Goal: Obtain resource: Obtain resource

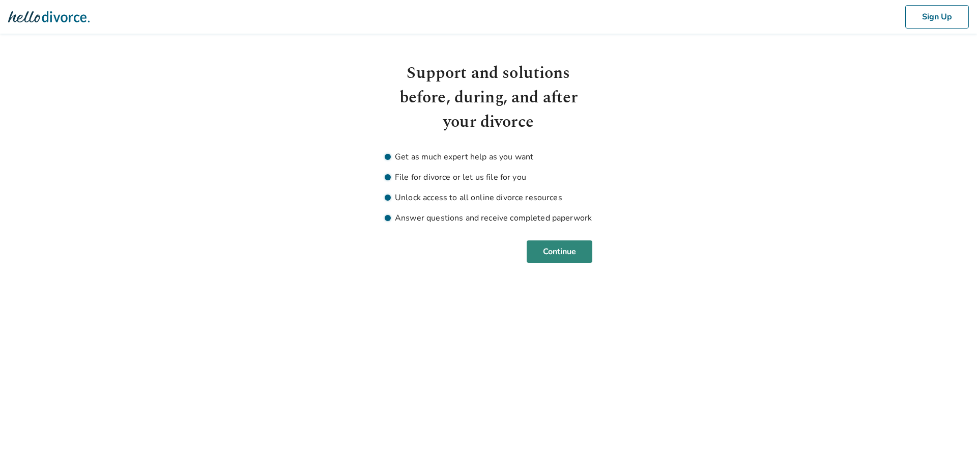
click at [562, 250] on button "Continue" at bounding box center [560, 251] width 66 height 22
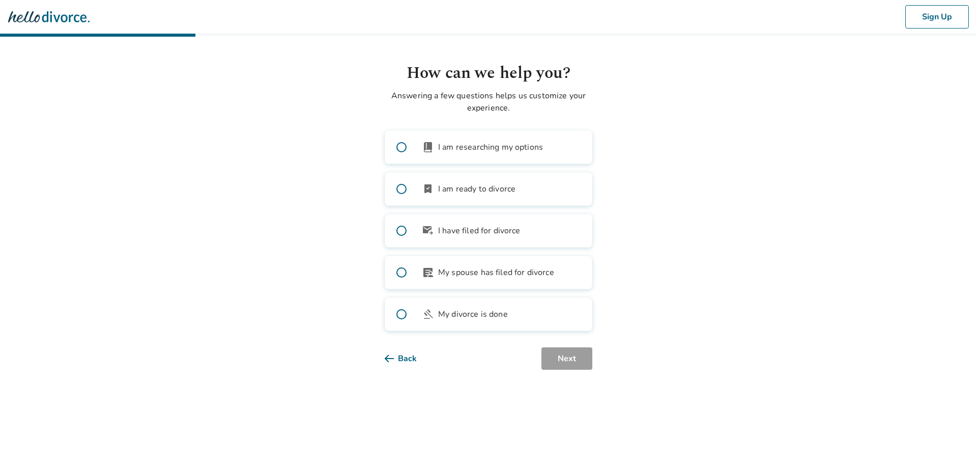
click at [401, 186] on span at bounding box center [401, 189] width 33 height 33
click at [584, 359] on button "Next" at bounding box center [567, 358] width 51 height 22
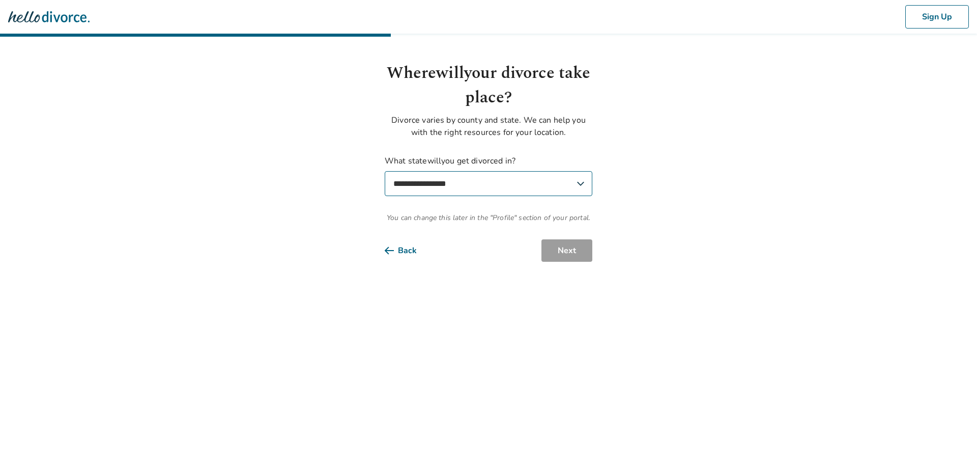
click at [525, 189] on select "**********" at bounding box center [489, 183] width 208 height 25
select select "**"
click at [385, 171] on select "**********" at bounding box center [489, 183] width 208 height 25
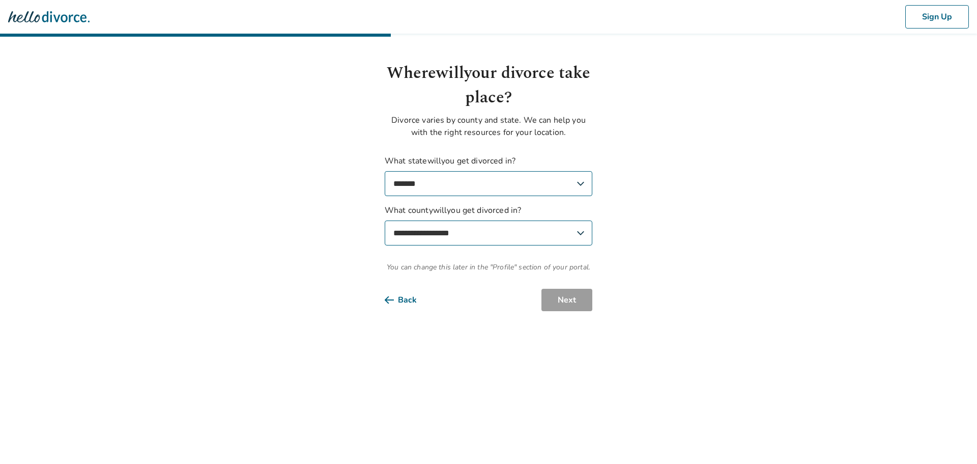
click at [513, 228] on select "**********" at bounding box center [489, 232] width 208 height 25
select select "*****"
click at [385, 220] on select "**********" at bounding box center [489, 232] width 208 height 25
click at [572, 300] on button "Next" at bounding box center [567, 300] width 51 height 22
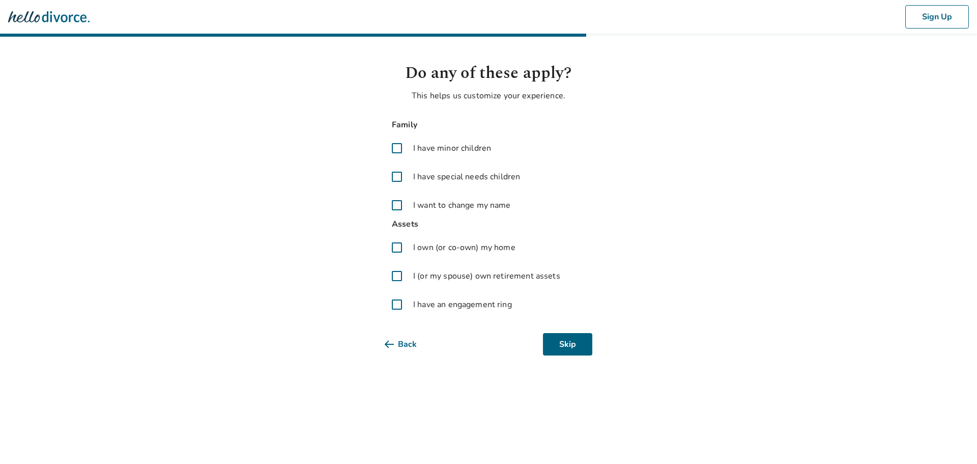
click at [399, 145] on span at bounding box center [397, 148] width 24 height 24
click at [397, 247] on span at bounding box center [397, 247] width 24 height 24
click at [399, 278] on span at bounding box center [397, 276] width 24 height 24
click at [399, 304] on span at bounding box center [397, 304] width 24 height 24
click at [400, 303] on span at bounding box center [397, 304] width 24 height 24
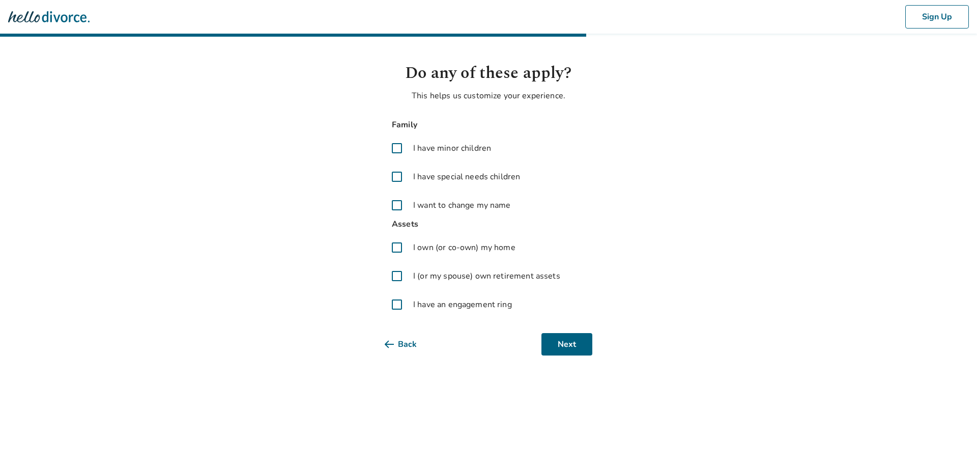
click at [400, 303] on span at bounding box center [397, 304] width 24 height 24
click at [402, 305] on span at bounding box center [397, 304] width 24 height 24
click at [577, 341] on button "Next" at bounding box center [567, 344] width 51 height 22
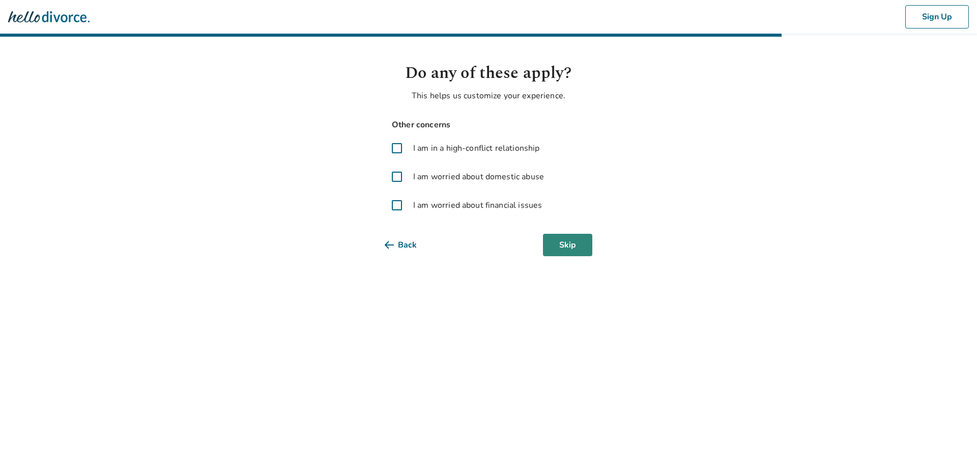
click at [573, 243] on button "Skip" at bounding box center [567, 245] width 49 height 22
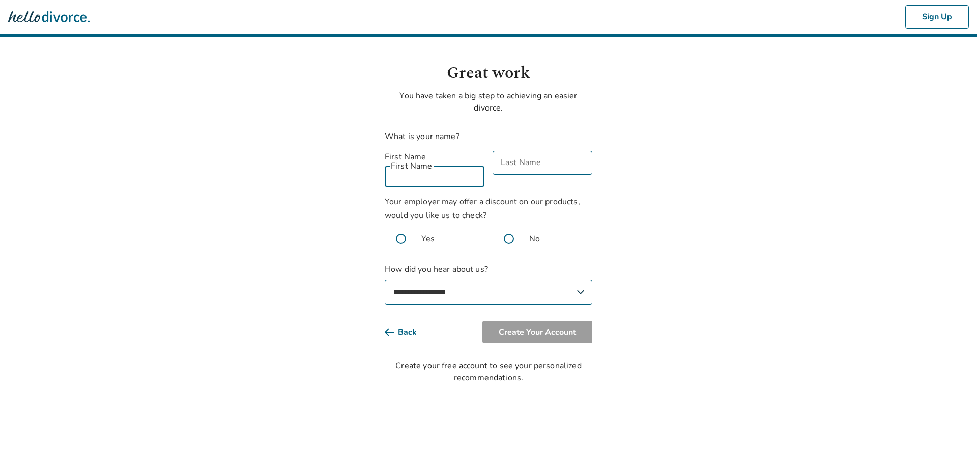
click at [454, 164] on input "First Name" at bounding box center [435, 175] width 100 height 24
type input "****"
click at [539, 162] on input "Last Name" at bounding box center [543, 163] width 100 height 24
type input "***"
click at [347, 214] on body "**********" at bounding box center [488, 192] width 977 height 384
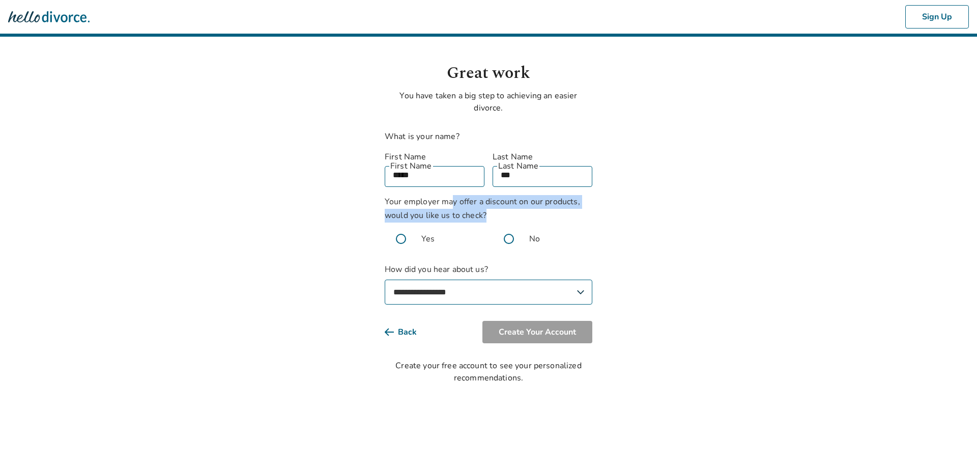
drag, startPoint x: 454, startPoint y: 189, endPoint x: 590, endPoint y: 198, distance: 136.7
click at [590, 198] on div "Your employer may offer a discount on our products, would you like us to check?…" at bounding box center [489, 225] width 208 height 60
click at [401, 224] on span at bounding box center [401, 238] width 33 height 33
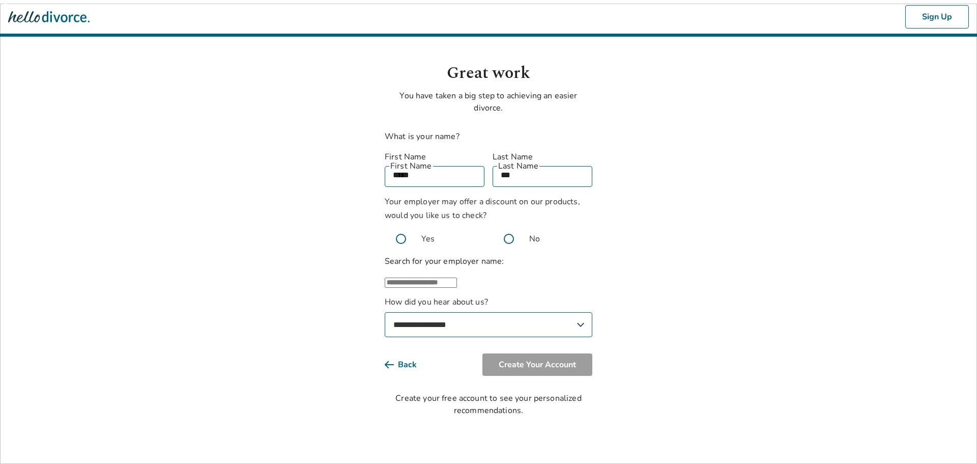
click at [457, 283] on input "text" at bounding box center [421, 282] width 72 height 10
click at [457, 319] on li "Comcast" at bounding box center [498, 319] width 187 height 20
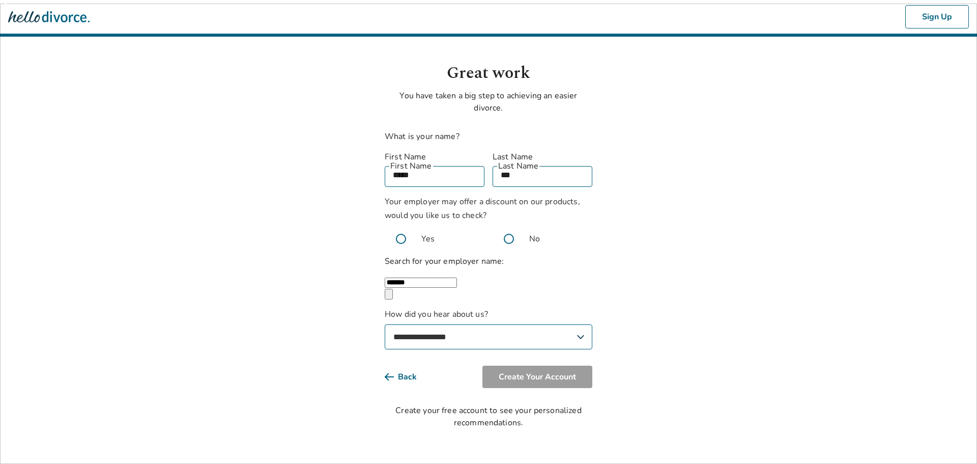
type input "*******"
click at [466, 333] on select "**********" at bounding box center [489, 336] width 208 height 25
select select "**********"
click at [385, 324] on select "**********" at bounding box center [489, 336] width 208 height 25
click at [526, 372] on button "Create Your Account" at bounding box center [538, 376] width 110 height 22
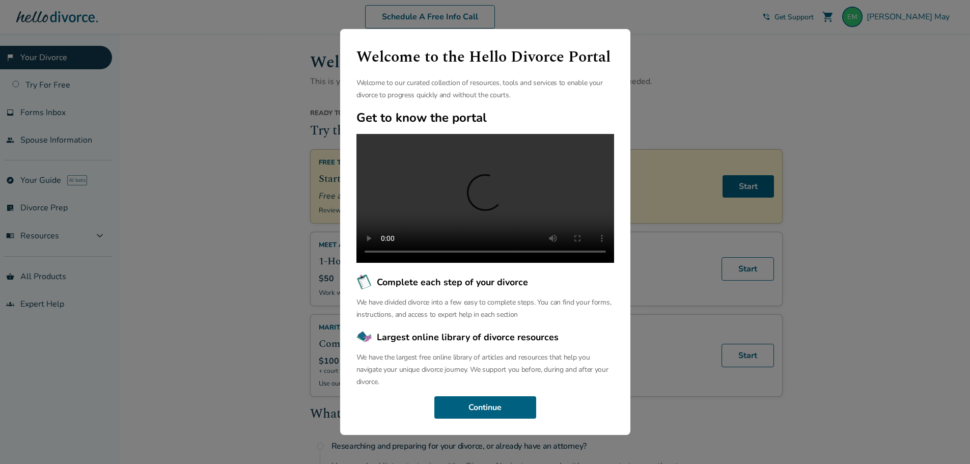
scroll to position [23, 0]
click at [499, 418] on button "Continue" at bounding box center [485, 407] width 102 height 22
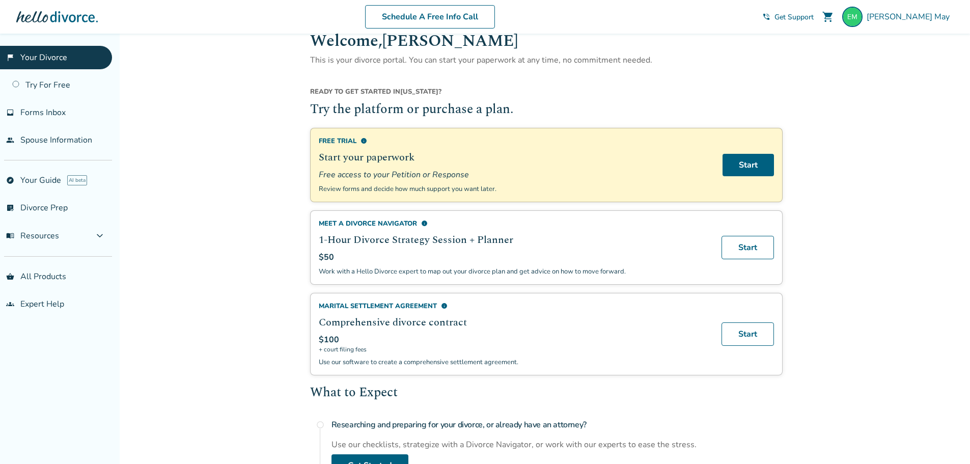
scroll to position [0, 0]
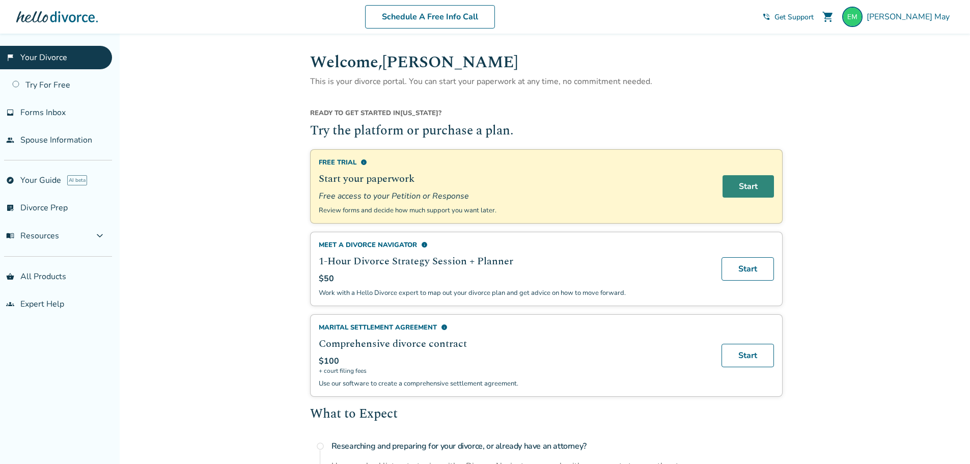
click at [748, 181] on link "Start" at bounding box center [747, 186] width 51 height 22
click at [58, 114] on span "Forms Inbox" at bounding box center [42, 112] width 45 height 11
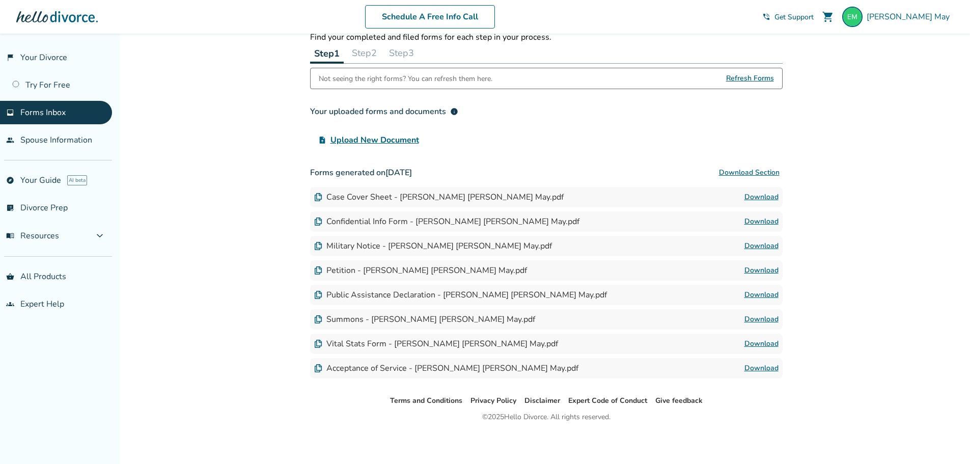
scroll to position [45, 0]
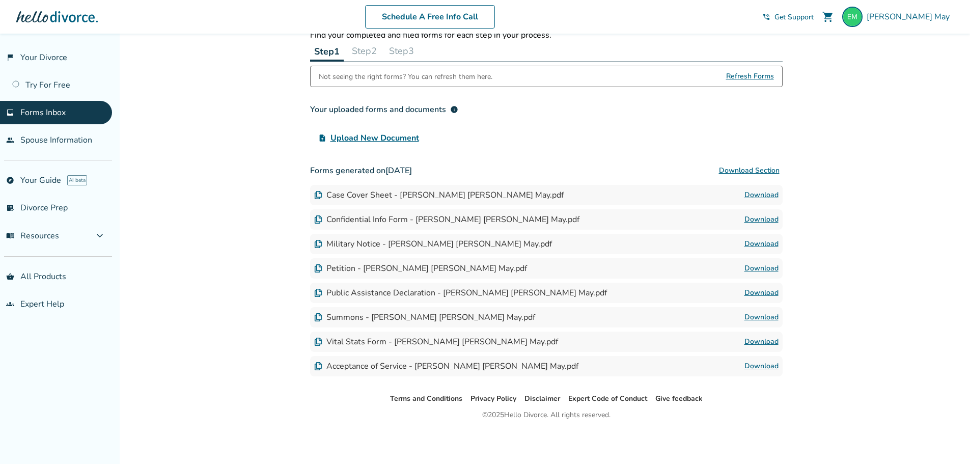
click at [752, 170] on button "Download Section" at bounding box center [749, 170] width 67 height 20
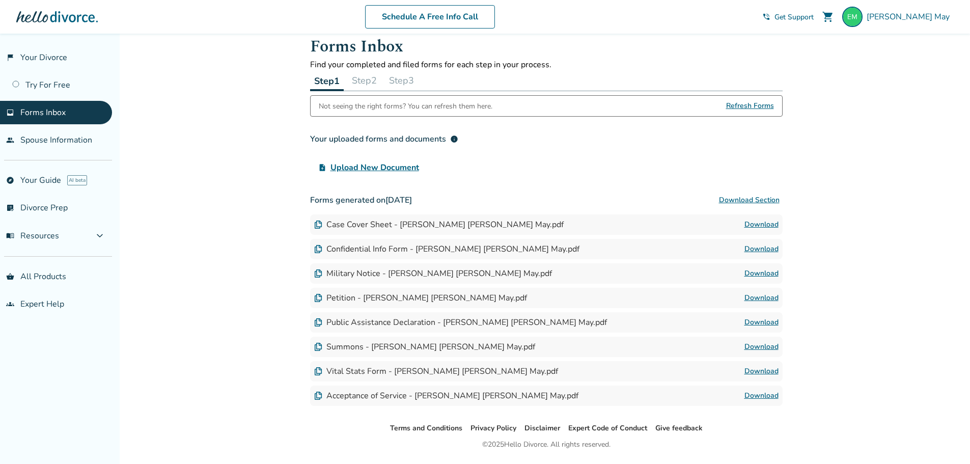
scroll to position [0, 0]
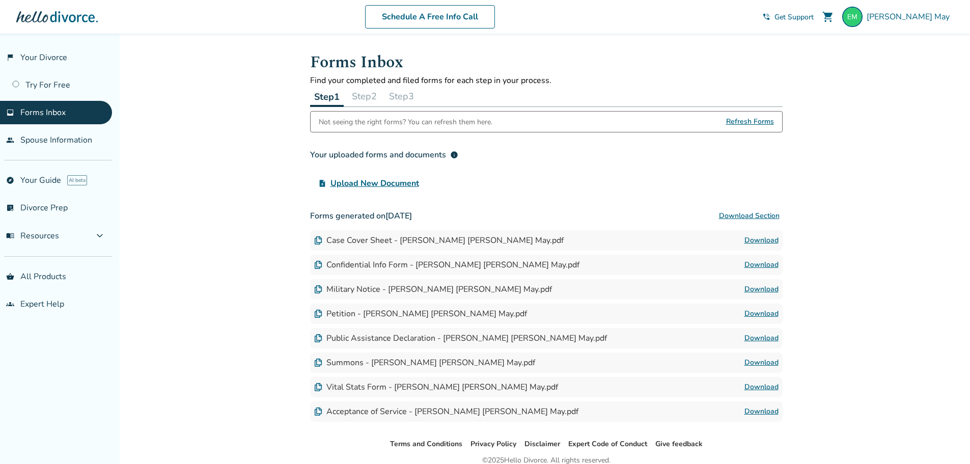
click at [373, 95] on button "Step 2" at bounding box center [364, 96] width 33 height 20
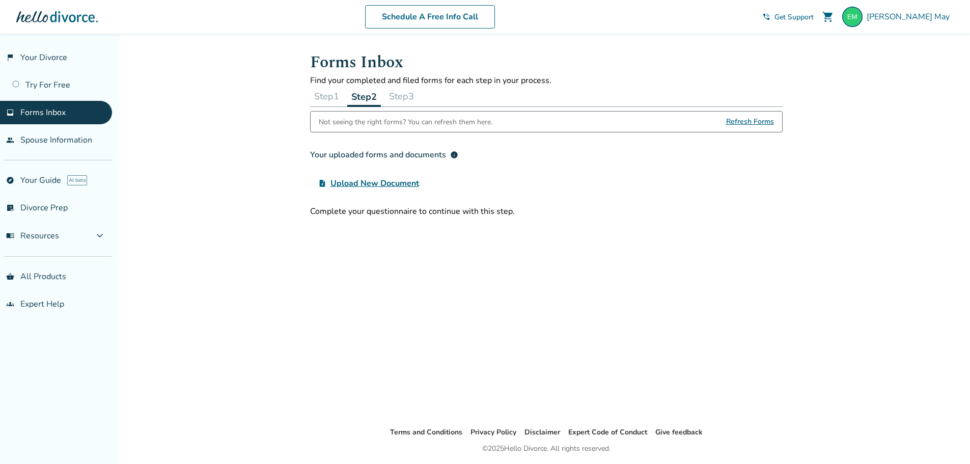
click at [401, 95] on button "Step 3" at bounding box center [401, 96] width 33 height 20
click at [359, 96] on button "Step 2" at bounding box center [363, 96] width 33 height 20
click at [331, 96] on button "Step 1" at bounding box center [326, 96] width 33 height 20
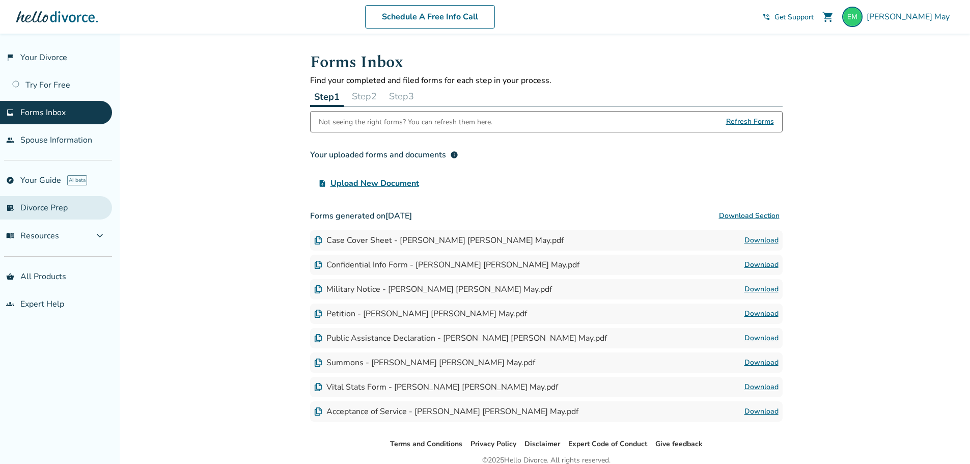
click at [56, 207] on link "list_alt_check Divorce Prep" at bounding box center [56, 207] width 112 height 23
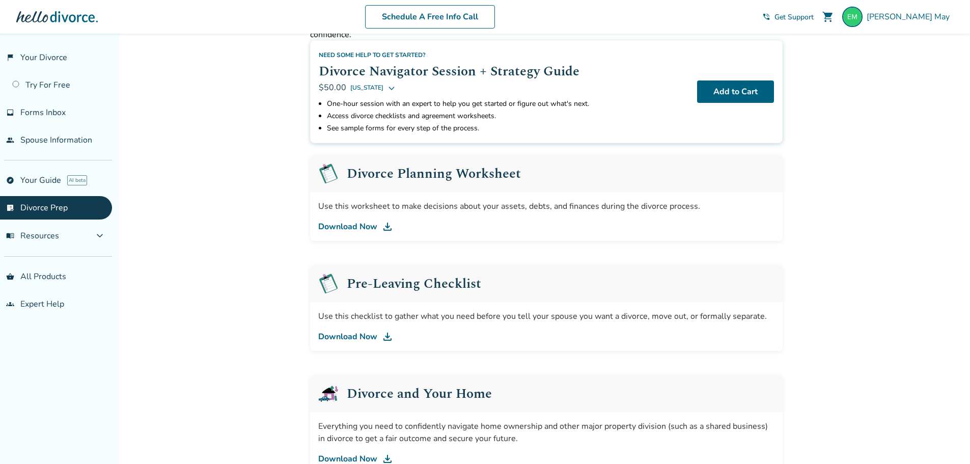
scroll to position [102, 0]
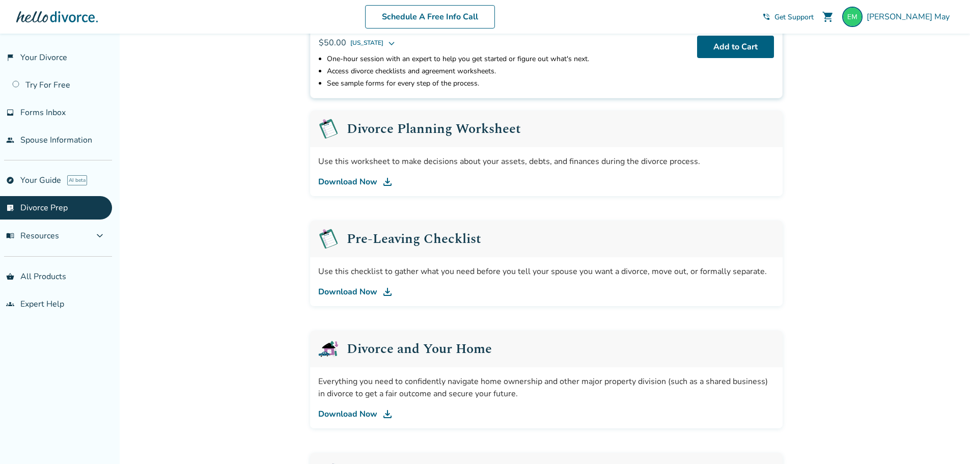
click at [354, 183] on link "Download Now" at bounding box center [546, 182] width 456 height 12
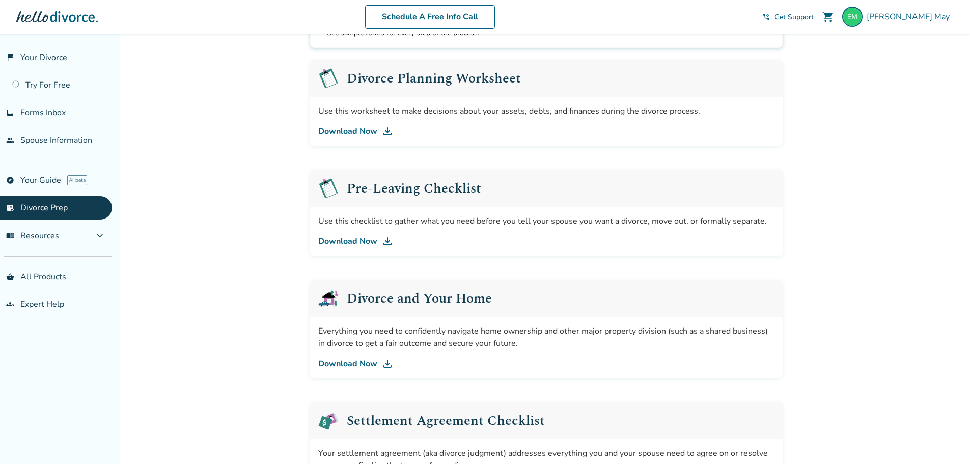
scroll to position [153, 0]
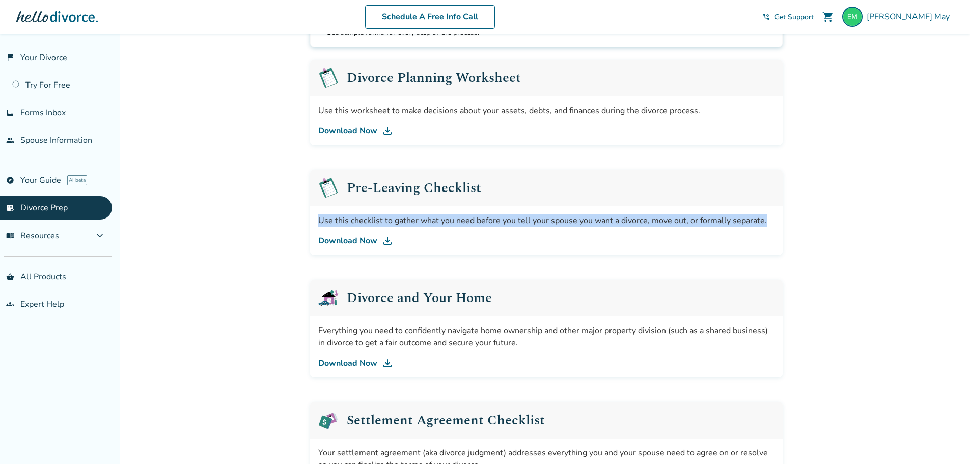
drag, startPoint x: 319, startPoint y: 221, endPoint x: 763, endPoint y: 220, distance: 443.4
click at [763, 220] on div "Use this checklist to gather what you need before you tell your spouse you want…" at bounding box center [546, 220] width 456 height 12
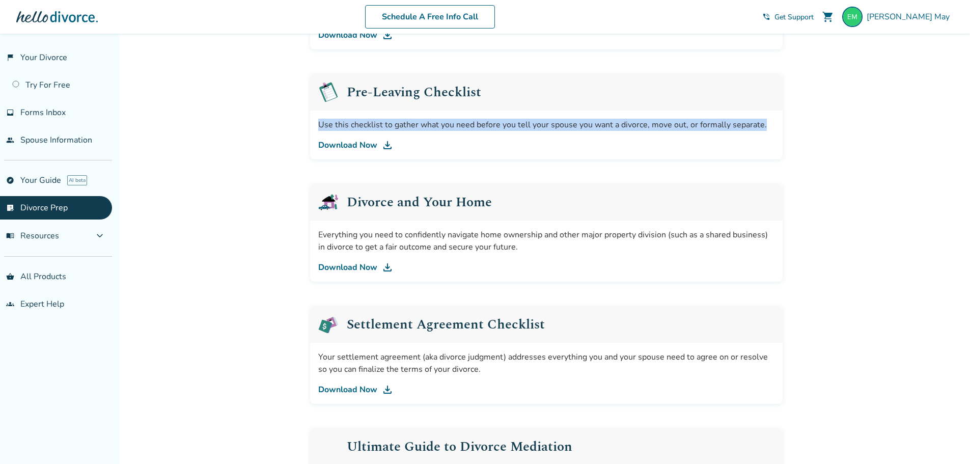
scroll to position [255, 0]
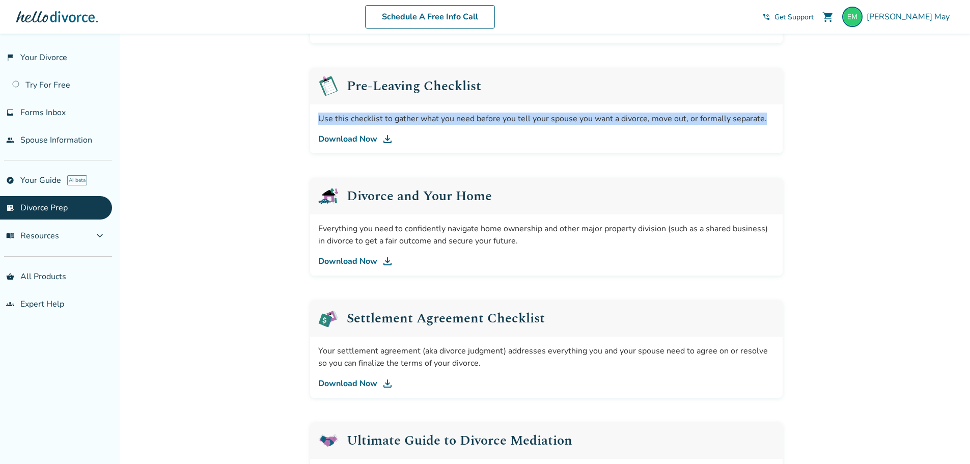
click at [351, 261] on link "Download Now" at bounding box center [546, 261] width 456 height 12
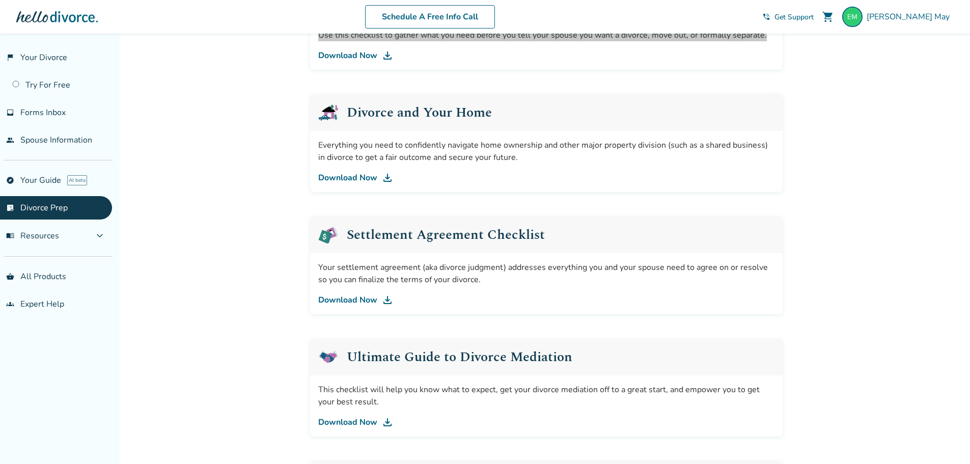
scroll to position [356, 0]
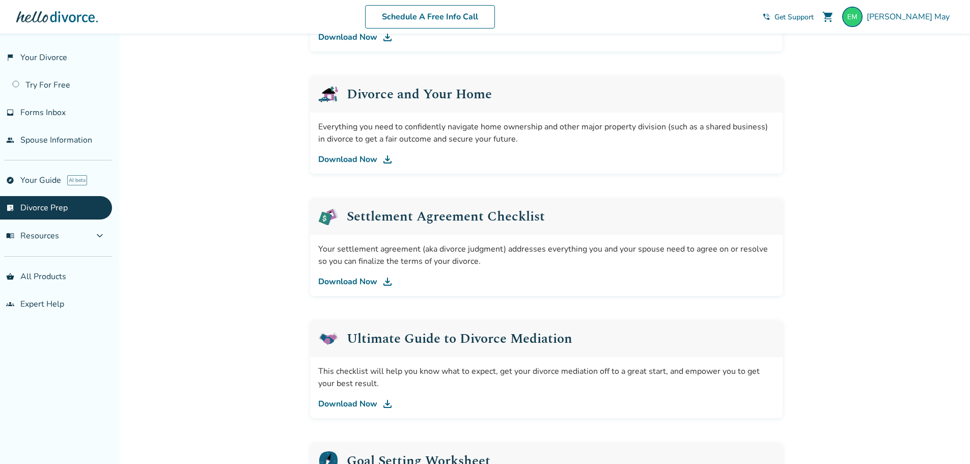
click at [354, 283] on link "Download Now" at bounding box center [546, 281] width 456 height 12
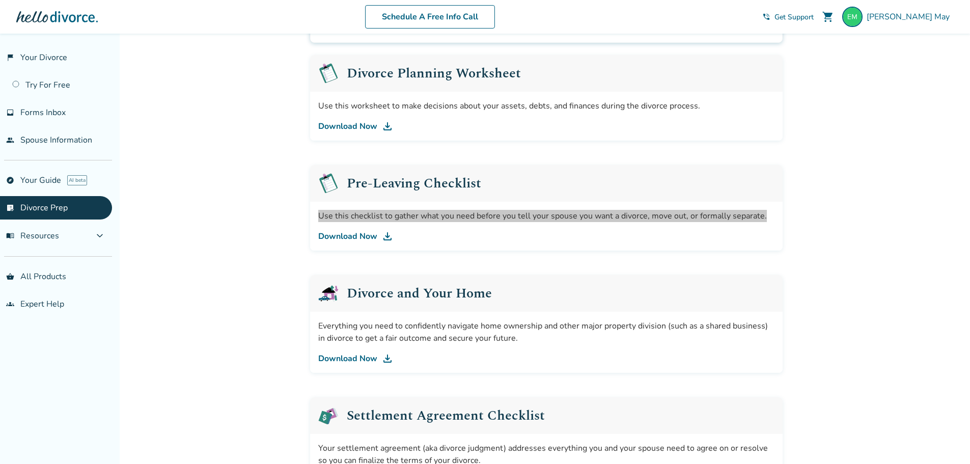
scroll to position [153, 0]
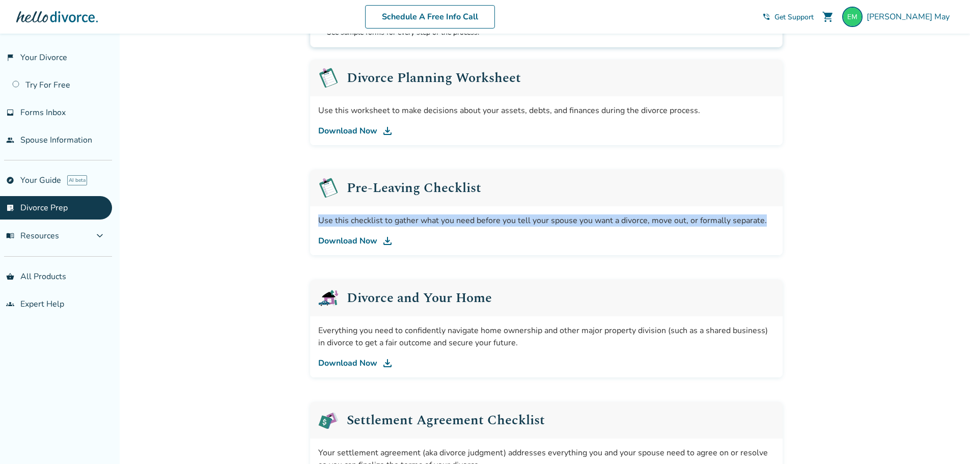
click at [359, 128] on link "Download Now" at bounding box center [546, 131] width 456 height 12
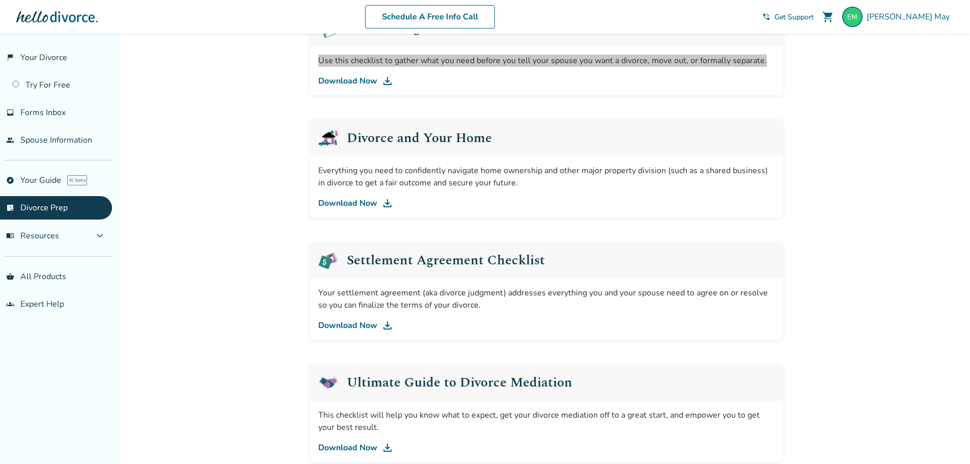
scroll to position [356, 0]
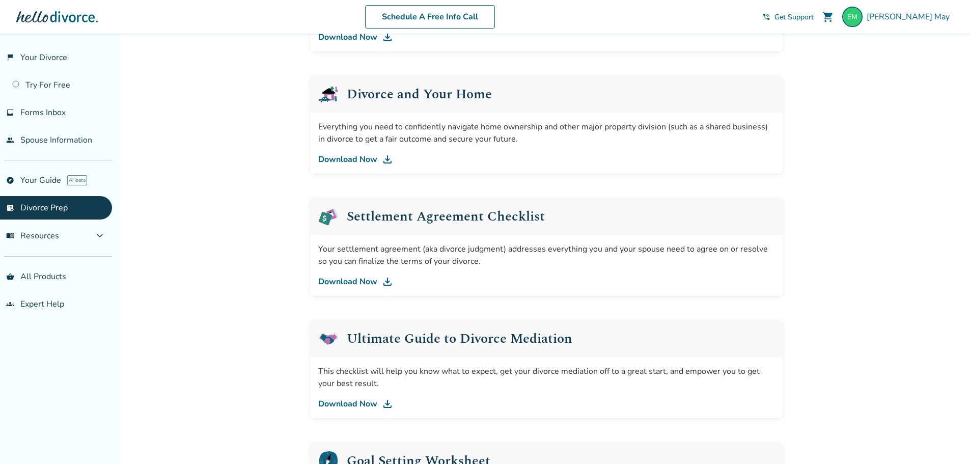
click at [363, 283] on link "Download Now" at bounding box center [546, 281] width 456 height 12
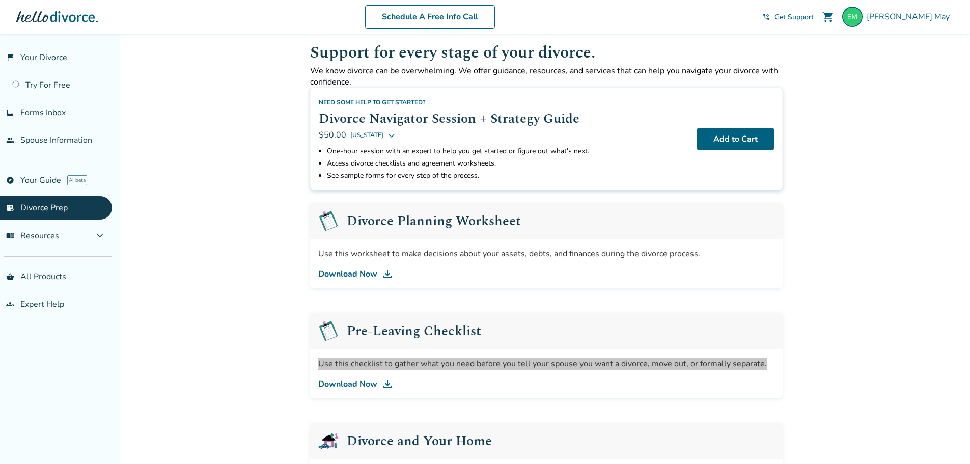
scroll to position [0, 0]
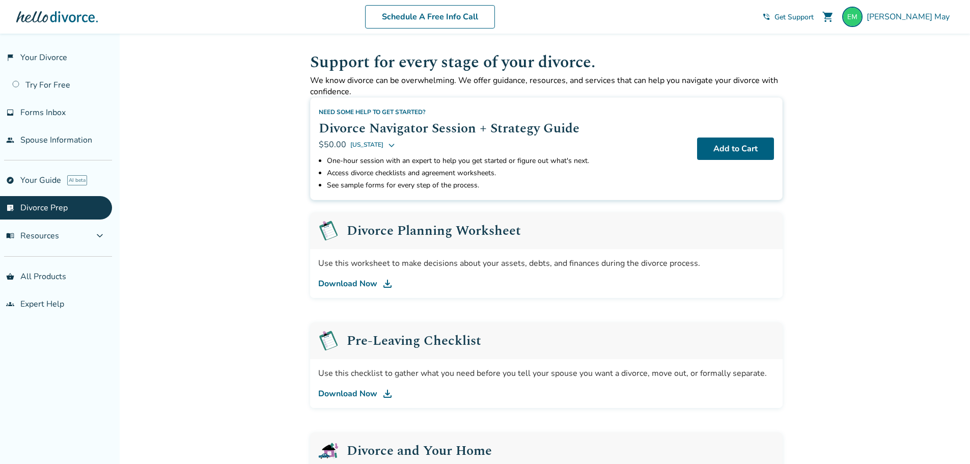
click at [407, 162] on li "One-hour session with an expert to help you get started or figure out what's ne…" at bounding box center [508, 161] width 362 height 12
click at [408, 161] on li "One-hour session with an expert to help you get started or figure out what's ne…" at bounding box center [508, 161] width 362 height 12
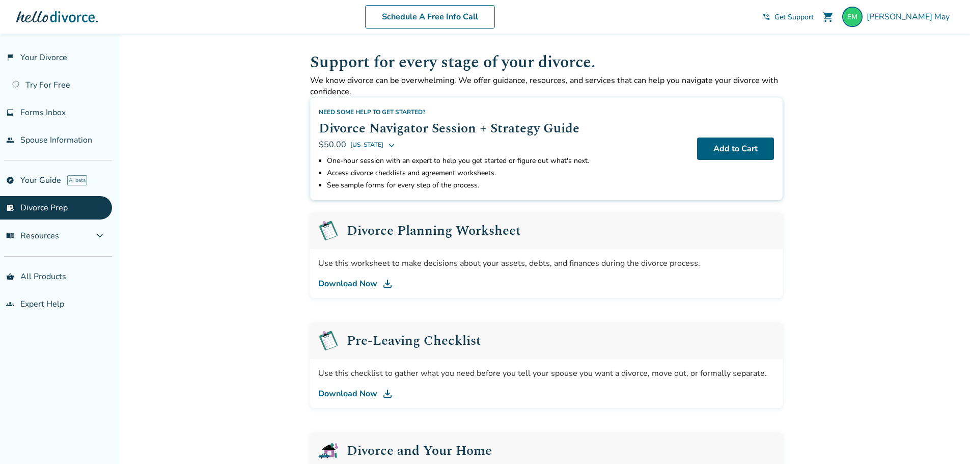
click at [433, 174] on li "Access divorce checklists and agreement worksheets." at bounding box center [508, 173] width 362 height 12
click at [466, 183] on li "See sample forms for every step of the process." at bounding box center [508, 185] width 362 height 12
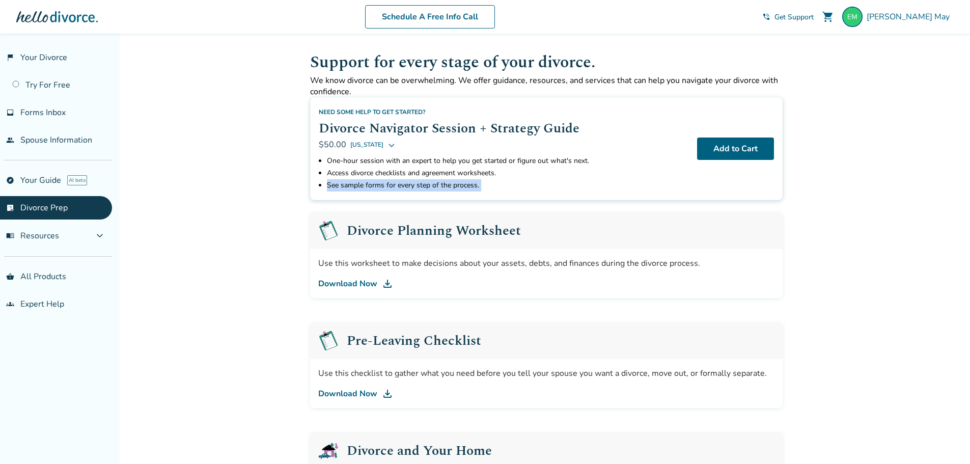
click at [466, 183] on li "See sample forms for every step of the process." at bounding box center [508, 185] width 362 height 12
click at [46, 116] on span "Forms Inbox" at bounding box center [42, 112] width 45 height 11
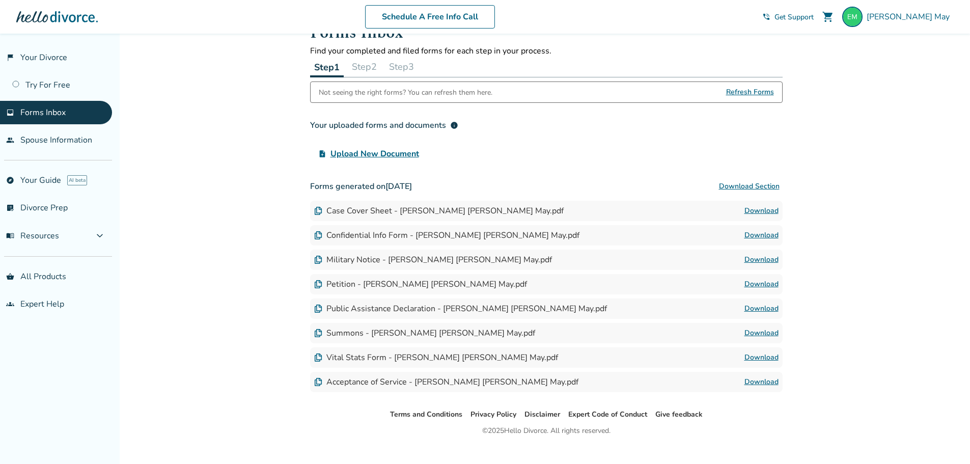
scroll to position [45, 0]
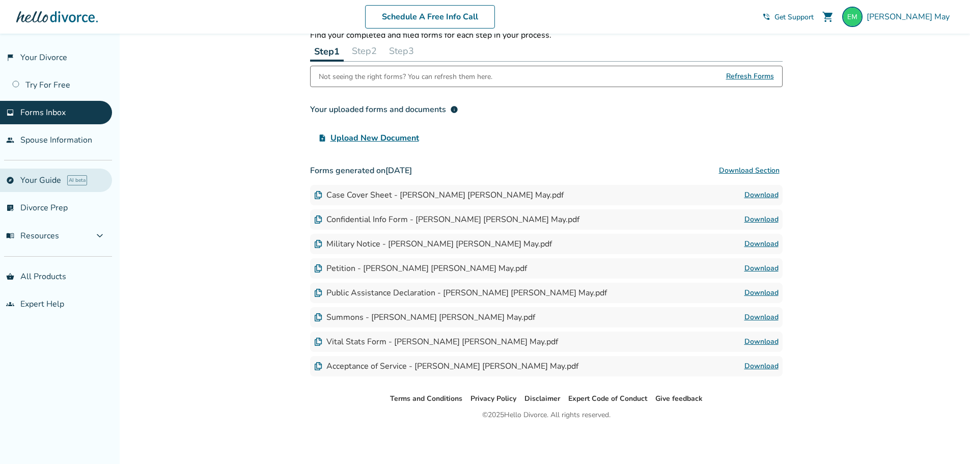
click at [45, 178] on link "explore Your Guide AI beta" at bounding box center [56, 179] width 112 height 23
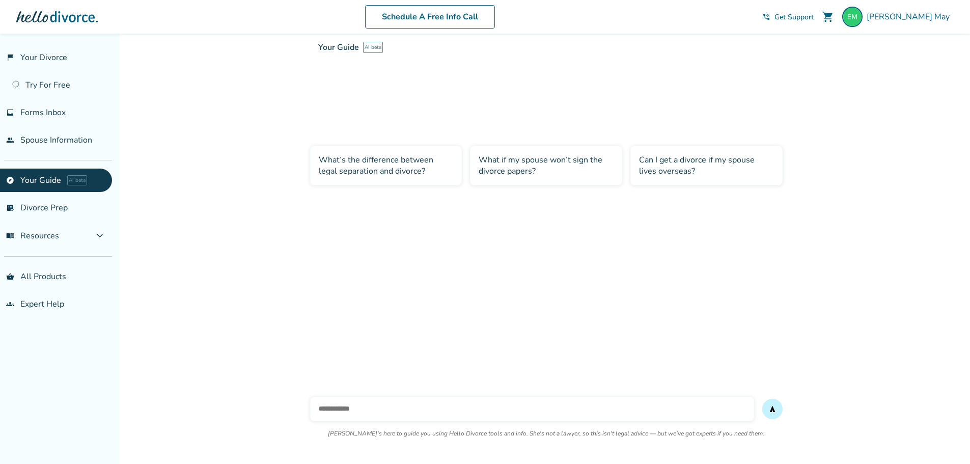
scroll to position [34, 0]
click at [552, 165] on div "What if my spouse won’t sign the divorce papers?" at bounding box center [546, 166] width 152 height 40
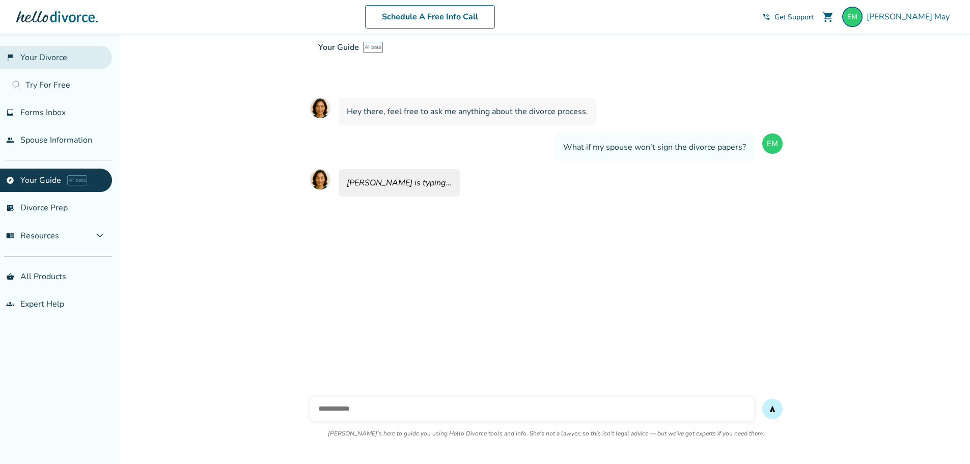
click at [42, 53] on link "flag_2 Your Divorce" at bounding box center [56, 57] width 112 height 23
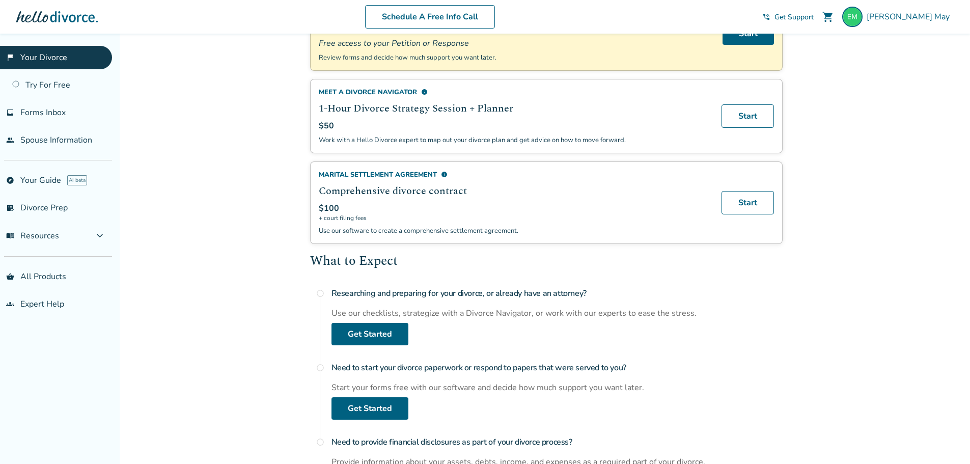
scroll to position [51, 0]
